Goal: Task Accomplishment & Management: Use online tool/utility

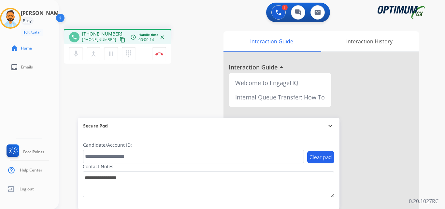
click at [120, 40] on mat-icon "content_copy" at bounding box center [123, 40] width 6 height 6
click at [160, 51] on button "Disconnect" at bounding box center [160, 54] width 14 height 14
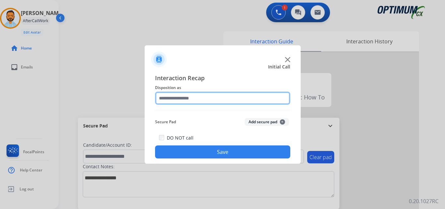
click at [226, 96] on input "text" at bounding box center [222, 98] width 135 height 13
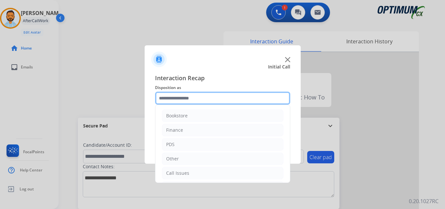
scroll to position [44, 0]
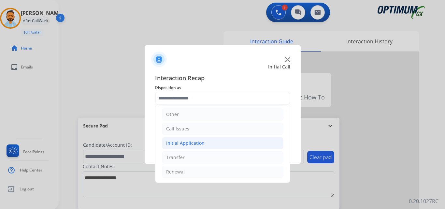
click at [201, 140] on div "Initial Application" at bounding box center [185, 143] width 38 height 7
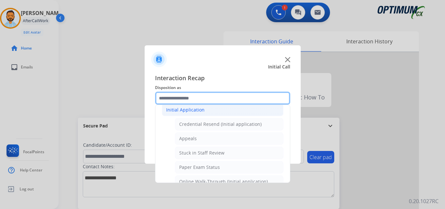
scroll to position [78, 0]
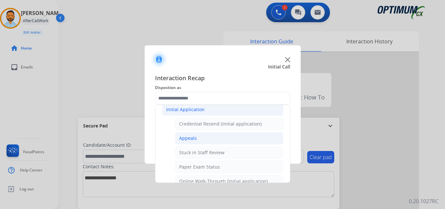
click at [206, 137] on li "Appeals" at bounding box center [229, 138] width 109 height 12
type input "*******"
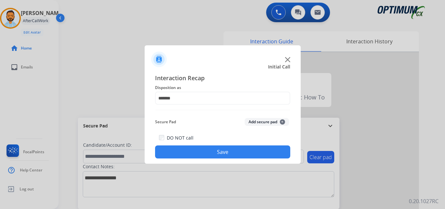
click at [226, 155] on button "Save" at bounding box center [222, 151] width 135 height 13
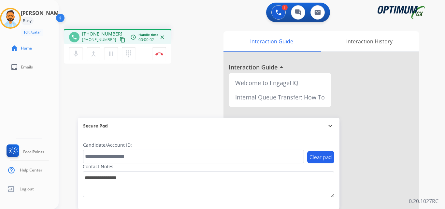
click at [120, 39] on mat-icon "content_copy" at bounding box center [123, 40] width 6 height 6
click at [161, 52] on img at bounding box center [159, 53] width 8 height 3
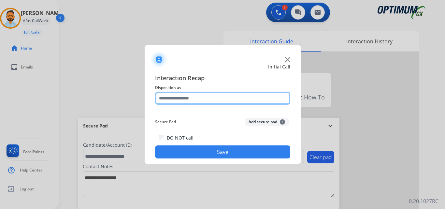
click at [209, 100] on input "text" at bounding box center [222, 98] width 135 height 13
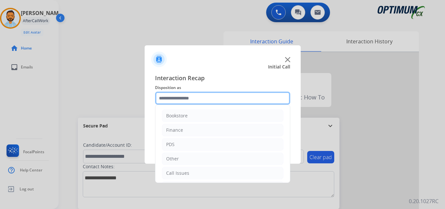
scroll to position [44, 0]
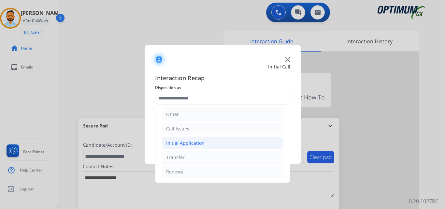
click at [187, 144] on div "Initial Application" at bounding box center [185, 143] width 38 height 7
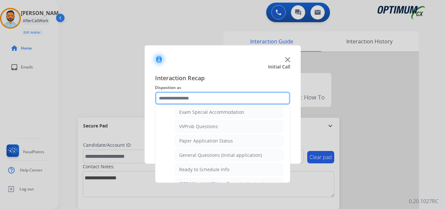
scroll to position [395, 0]
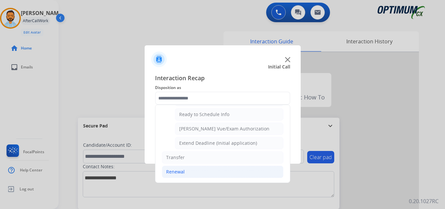
click at [181, 172] on div "Renewal" at bounding box center [175, 171] width 19 height 7
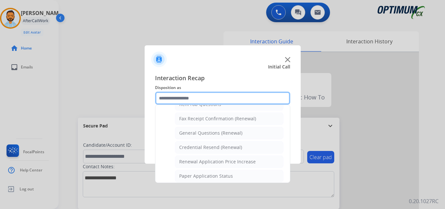
scroll to position [175, 0]
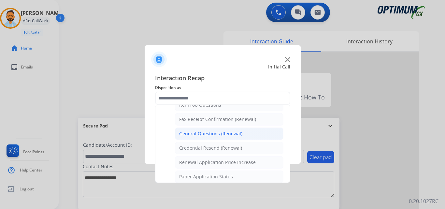
click at [207, 133] on div "General Questions (Renewal)" at bounding box center [210, 133] width 63 height 7
type input "**********"
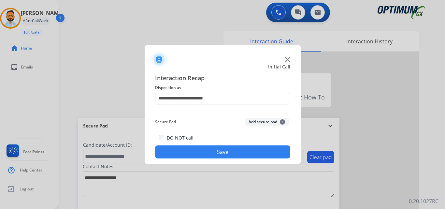
click at [217, 150] on button "Save" at bounding box center [222, 151] width 135 height 13
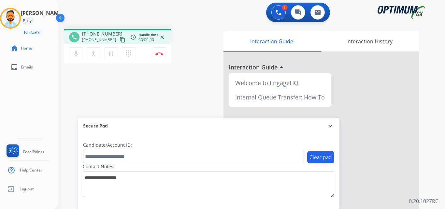
click at [119, 40] on button "content_copy" at bounding box center [123, 40] width 8 height 8
click at [159, 55] on img at bounding box center [159, 53] width 8 height 3
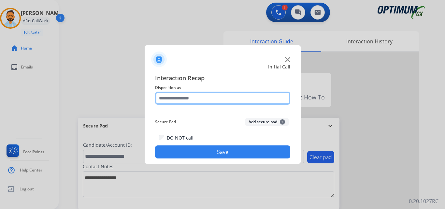
click at [237, 95] on input "text" at bounding box center [222, 98] width 135 height 13
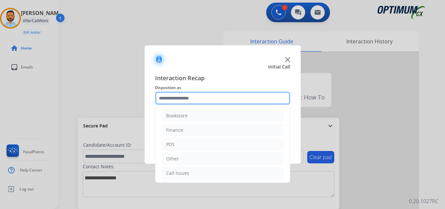
scroll to position [44, 0]
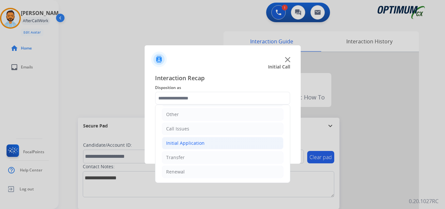
click at [198, 141] on div "Initial Application" at bounding box center [185, 143] width 38 height 7
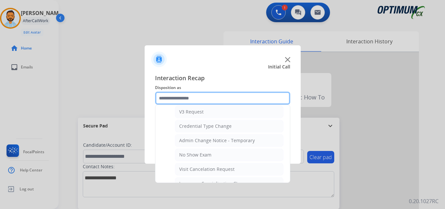
scroll to position [261, 0]
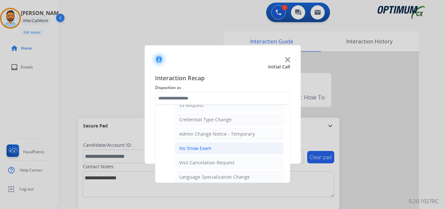
click at [205, 146] on div "No Show Exam" at bounding box center [195, 148] width 32 height 7
type input "**********"
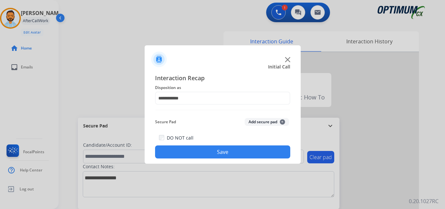
click at [219, 151] on button "Save" at bounding box center [222, 151] width 135 height 13
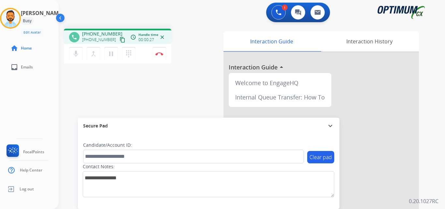
click at [120, 41] on mat-icon "content_copy" at bounding box center [123, 40] width 6 height 6
click at [157, 53] on img at bounding box center [159, 53] width 8 height 3
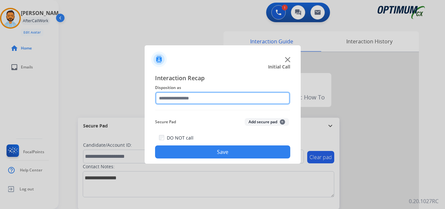
click at [198, 99] on input "text" at bounding box center [222, 98] width 135 height 13
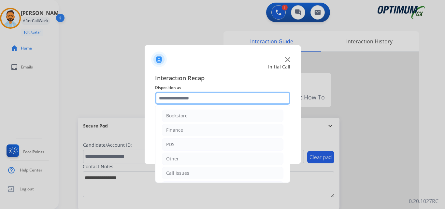
scroll to position [44, 0]
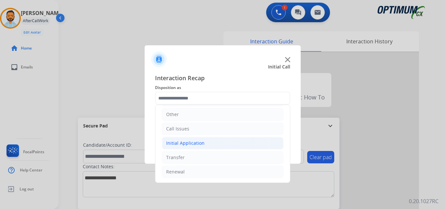
click at [211, 141] on li "Initial Application" at bounding box center [223, 143] width 122 height 12
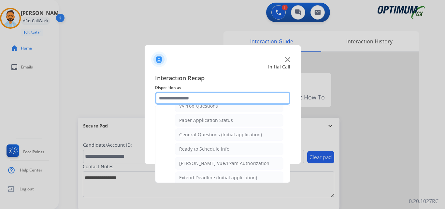
scroll to position [356, 0]
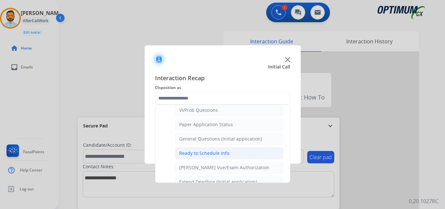
click at [219, 155] on div "Ready to Schedule Info" at bounding box center [204, 153] width 50 height 7
type input "**********"
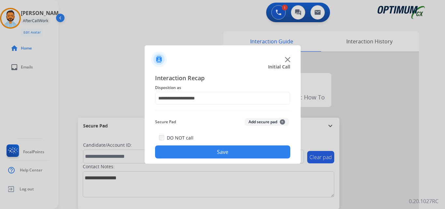
click at [219, 154] on button "Save" at bounding box center [222, 151] width 135 height 13
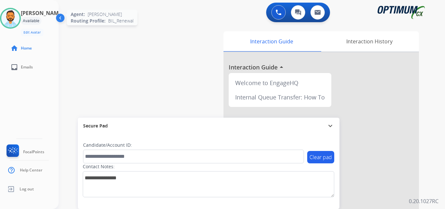
click at [14, 10] on img at bounding box center [10, 18] width 18 height 18
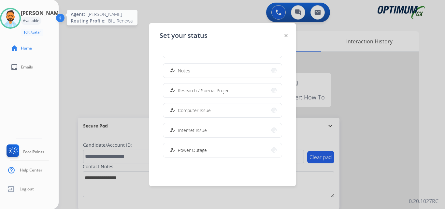
scroll to position [163, 0]
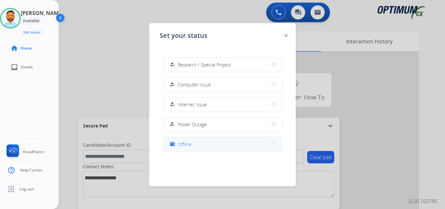
click at [187, 144] on span "Offline" at bounding box center [185, 144] width 14 height 7
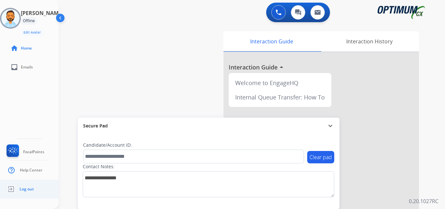
click at [28, 188] on span "Log out" at bounding box center [27, 188] width 14 height 5
